Goal: Check status: Check status

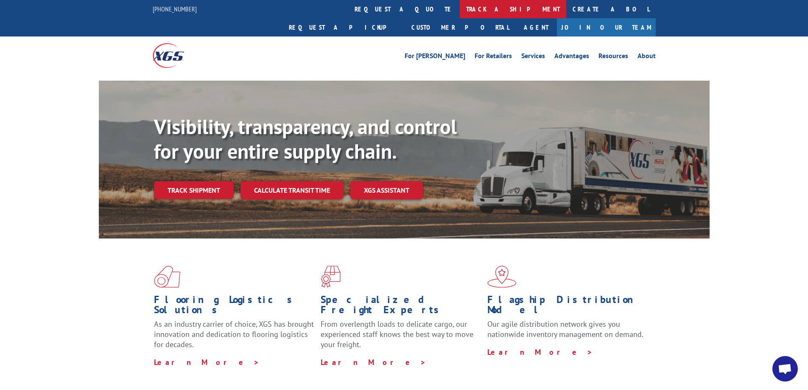
click at [460, 11] on link "track a shipment" at bounding box center [513, 9] width 106 height 18
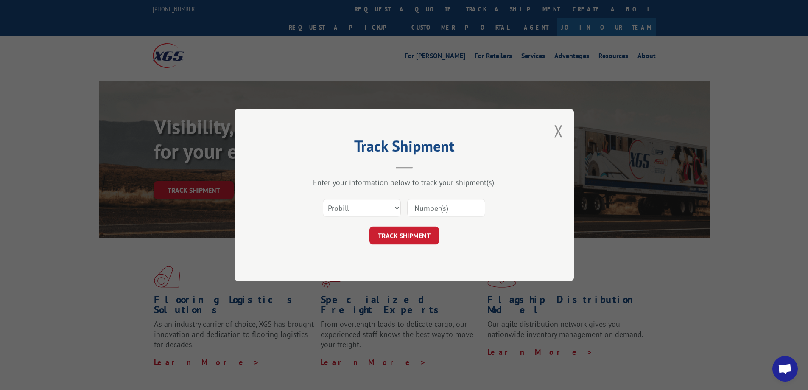
click at [438, 211] on input at bounding box center [446, 208] width 78 height 18
paste input "16935183"
type input "16935183"
click at [406, 234] on button "TRACK SHIPMENT" at bounding box center [404, 236] width 70 height 18
